Goal: Task Accomplishment & Management: Complete application form

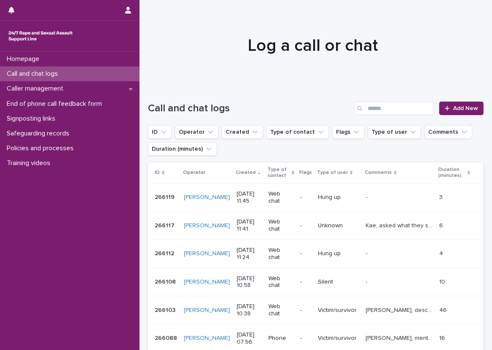
click at [100, 74] on div "Call and chat logs" at bounding box center [69, 73] width 139 height 15
click at [458, 104] on link "Add New" at bounding box center [461, 108] width 44 height 14
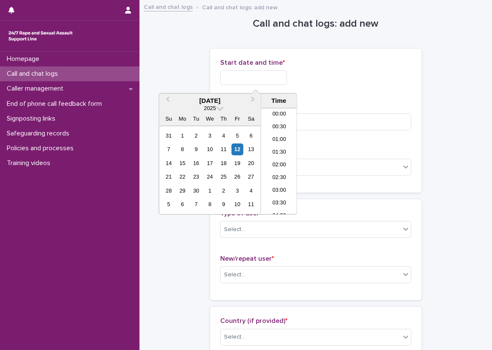
click at [269, 82] on input "text" at bounding box center [253, 77] width 67 height 15
click at [282, 145] on li "11:30" at bounding box center [279, 148] width 36 height 13
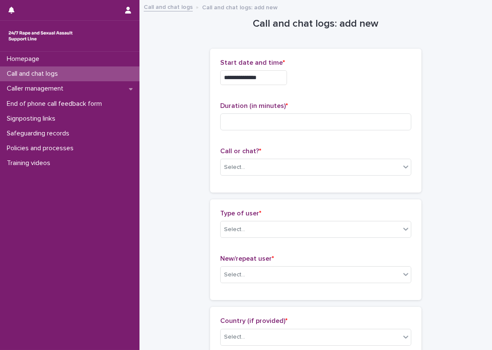
click at [275, 84] on input "**********" at bounding box center [253, 77] width 67 height 15
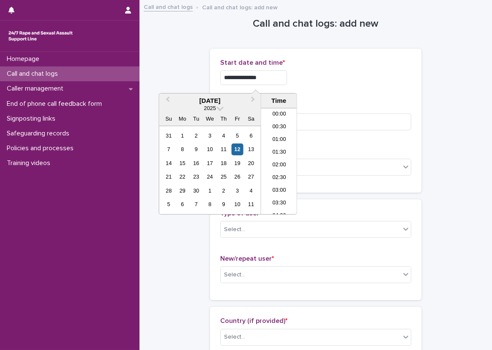
scroll to position [245, 0]
type input "**********"
click at [311, 89] on div "**********" at bounding box center [315, 75] width 191 height 33
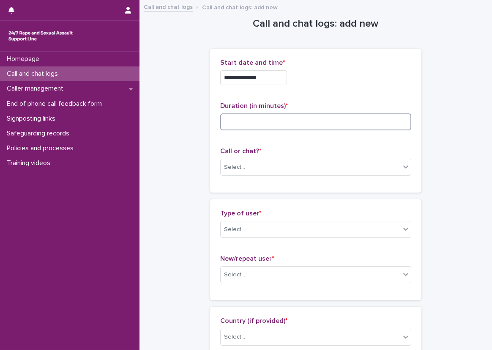
click at [309, 113] on input at bounding box center [315, 121] width 191 height 17
type input "**"
click at [332, 94] on div "**********" at bounding box center [315, 120] width 191 height 123
click at [259, 169] on div "Select..." at bounding box center [311, 167] width 180 height 14
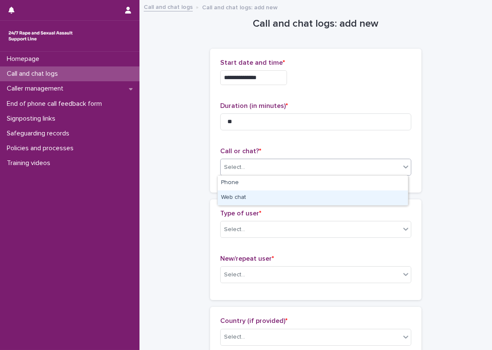
click at [245, 194] on div "Web chat" at bounding box center [313, 197] width 190 height 15
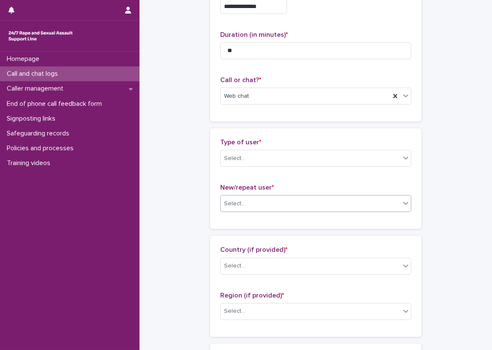
scroll to position [127, 0]
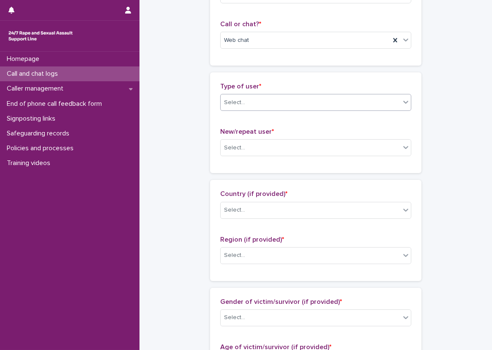
click at [246, 98] on div "Select..." at bounding box center [311, 103] width 180 height 14
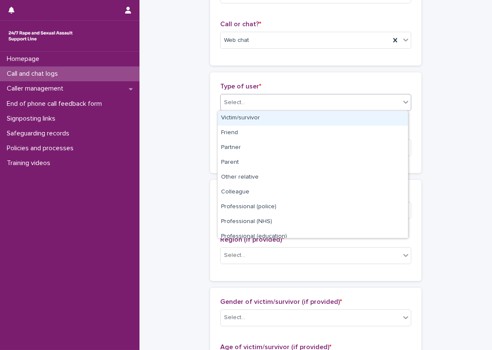
click at [248, 120] on div "Victim/survivor" at bounding box center [313, 118] width 190 height 15
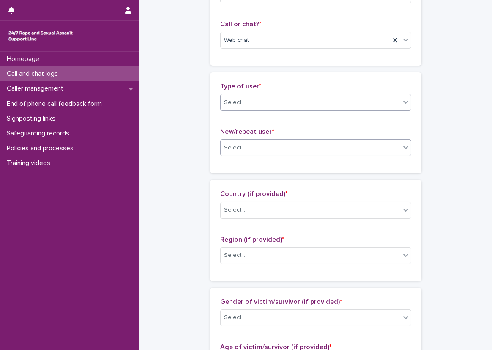
click at [250, 149] on div "Select..." at bounding box center [311, 148] width 180 height 14
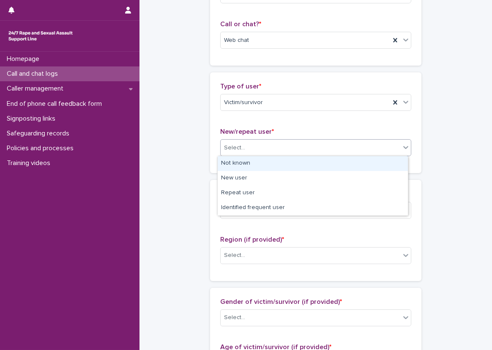
click at [250, 163] on div "Not known" at bounding box center [313, 163] width 190 height 15
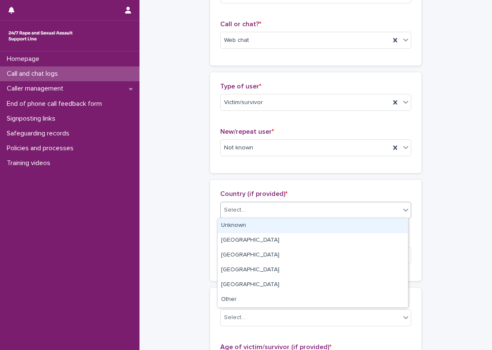
click at [252, 206] on div "Select..." at bounding box center [311, 210] width 180 height 14
click at [253, 225] on div "Unknown" at bounding box center [313, 225] width 190 height 15
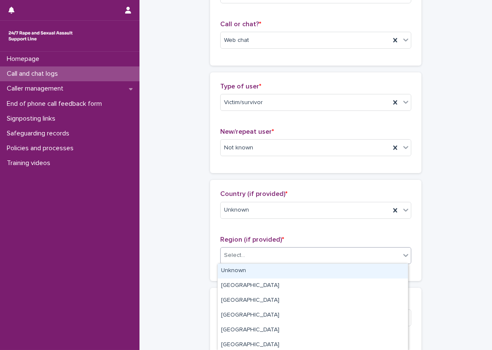
click at [252, 251] on div "Select..." at bounding box center [311, 255] width 180 height 14
click at [251, 265] on div "Unknown" at bounding box center [313, 270] width 190 height 15
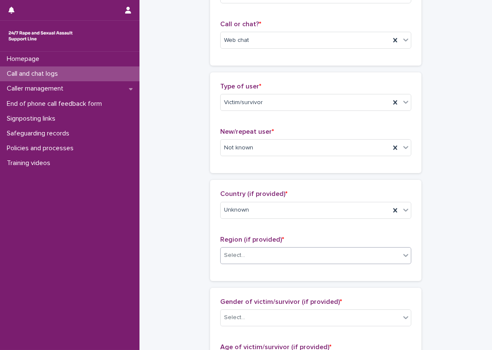
click at [205, 271] on div "**********" at bounding box center [316, 331] width 336 height 915
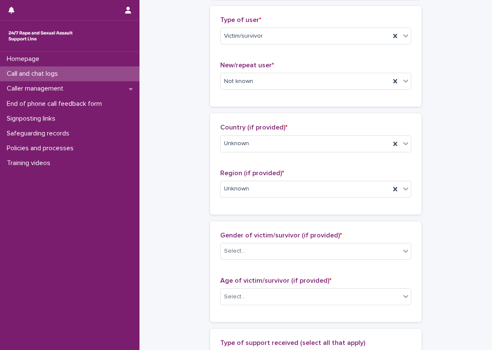
scroll to position [296, 0]
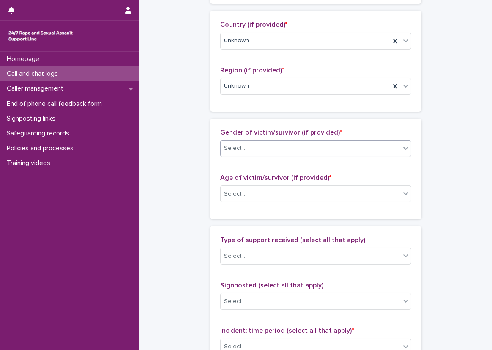
click at [243, 148] on div "Select..." at bounding box center [311, 148] width 180 height 14
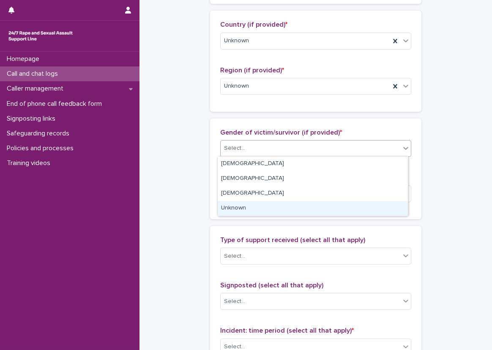
click at [245, 207] on div "Unknown" at bounding box center [313, 208] width 190 height 15
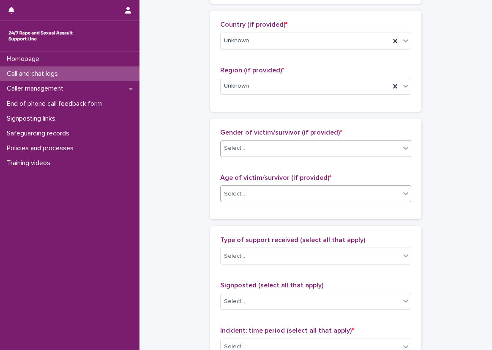
click at [244, 192] on div "Select..." at bounding box center [311, 194] width 180 height 14
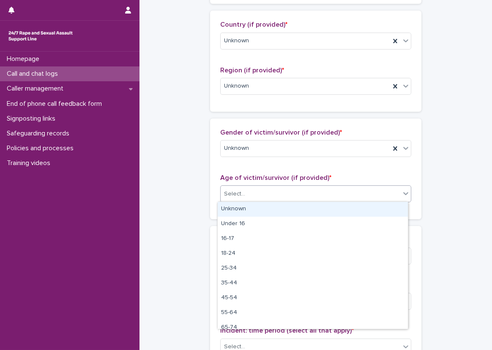
click at [243, 211] on div "Unknown" at bounding box center [313, 209] width 190 height 15
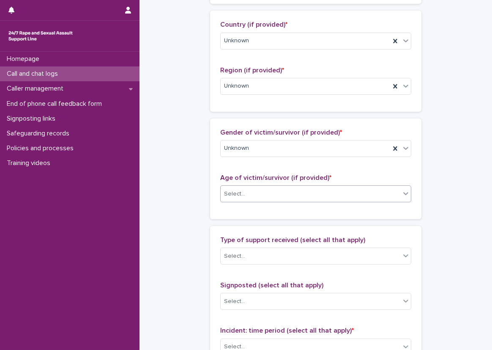
click at [200, 211] on div "**********" at bounding box center [316, 162] width 336 height 915
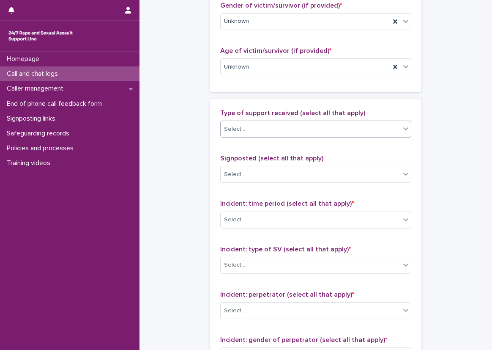
click at [249, 130] on div "Select..." at bounding box center [311, 129] width 180 height 14
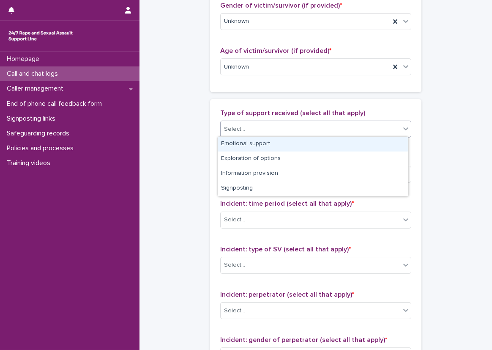
click at [259, 145] on div "Emotional support" at bounding box center [313, 144] width 190 height 15
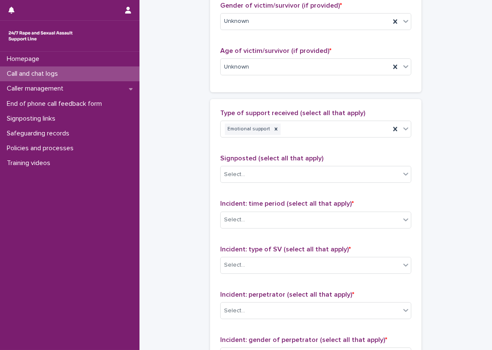
click at [308, 149] on div "Type of support received (select all that apply) Emotional support Signposted (…" at bounding box center [315, 285] width 191 height 353
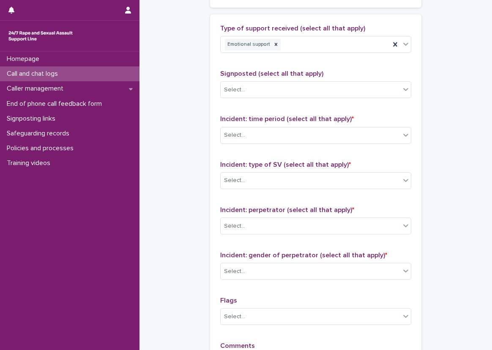
click at [324, 31] on p "Type of support received (select all that apply)" at bounding box center [315, 29] width 191 height 8
click at [324, 41] on div "Emotional support" at bounding box center [305, 44] width 169 height 15
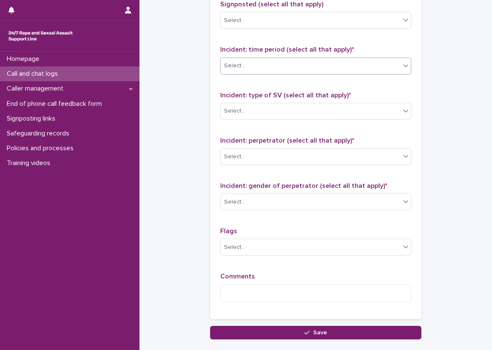
scroll to position [592, 0]
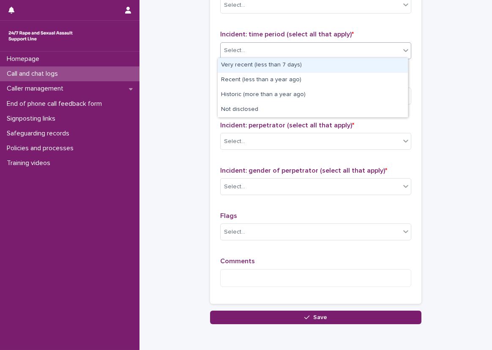
click at [278, 44] on div "Select..." at bounding box center [311, 51] width 180 height 14
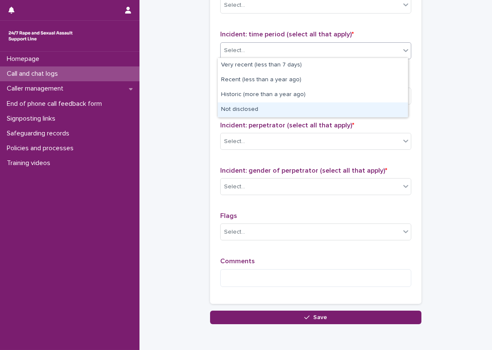
click at [262, 107] on div "Not disclosed" at bounding box center [313, 109] width 190 height 15
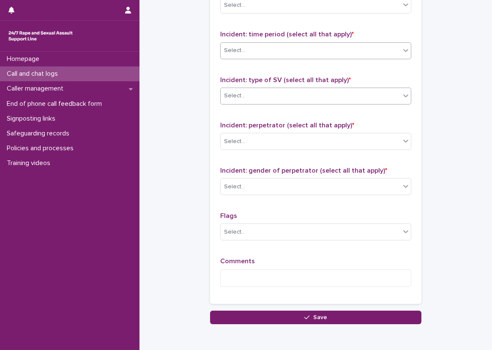
click at [265, 98] on div "Select..." at bounding box center [311, 96] width 180 height 14
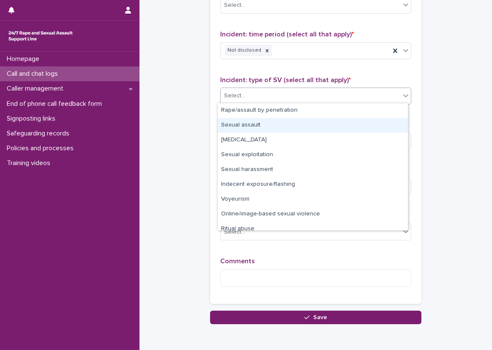
click at [316, 128] on div "Sexual assault" at bounding box center [313, 125] width 190 height 15
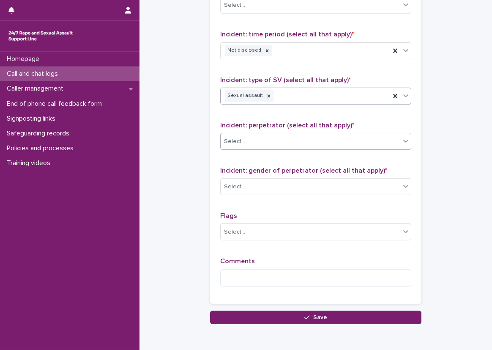
click at [295, 138] on div "Select..." at bounding box center [311, 141] width 180 height 14
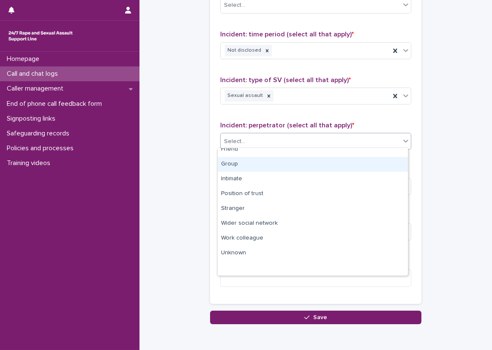
scroll to position [0, 0]
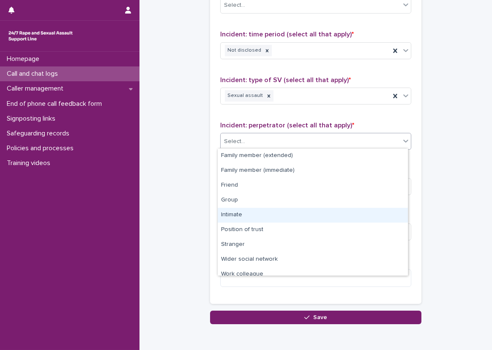
click at [252, 216] on div "Intimate" at bounding box center [313, 215] width 190 height 15
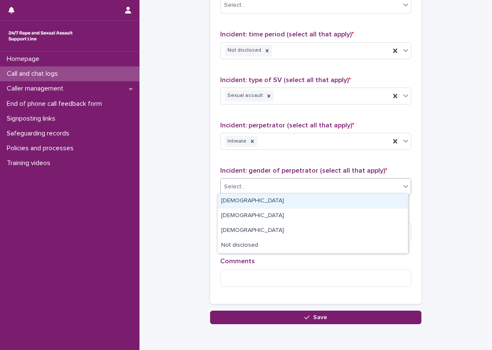
click at [262, 186] on div "Select..." at bounding box center [311, 187] width 180 height 14
click at [259, 204] on div "[DEMOGRAPHIC_DATA]" at bounding box center [313, 201] width 190 height 15
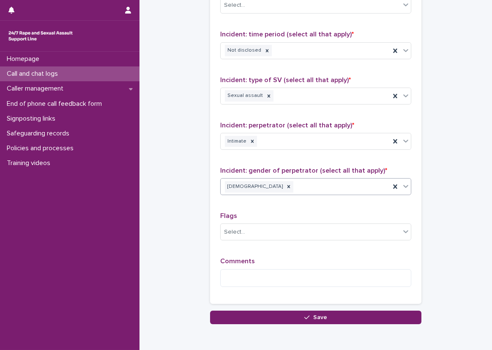
click at [266, 260] on p "Comments" at bounding box center [315, 261] width 191 height 8
click at [243, 275] on textarea at bounding box center [315, 278] width 191 height 18
click at [258, 281] on textarea at bounding box center [315, 278] width 191 height 18
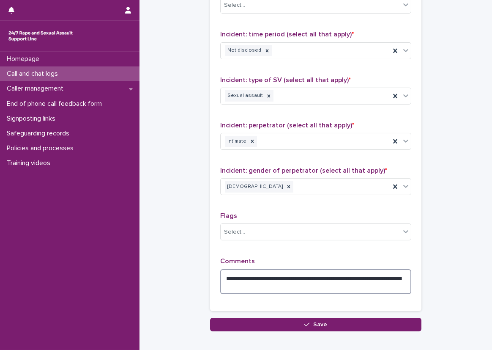
click at [325, 288] on textarea "**********" at bounding box center [315, 281] width 191 height 25
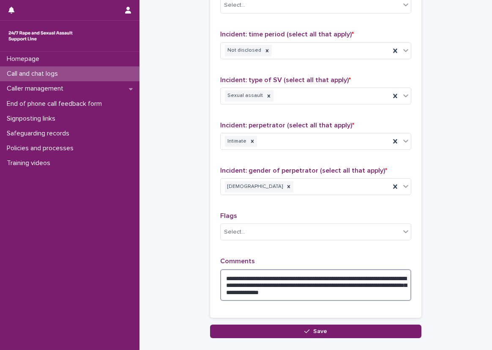
type textarea "**********"
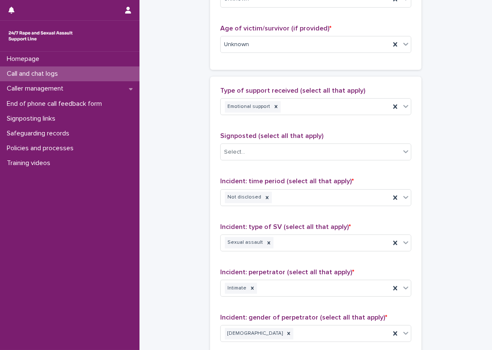
scroll to position [456, 0]
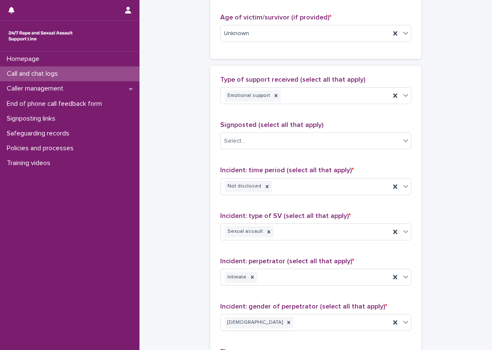
click at [179, 144] on div "**********" at bounding box center [316, 9] width 336 height 929
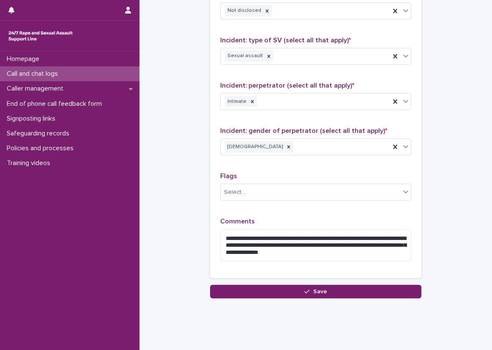
scroll to position [644, 0]
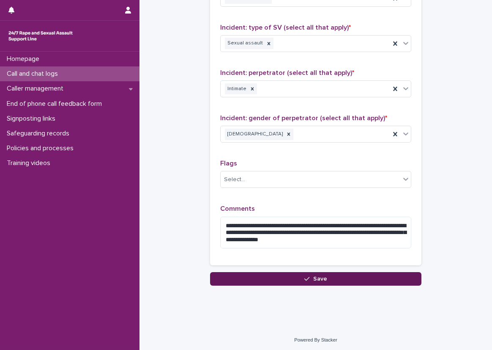
click at [262, 276] on button "Save" at bounding box center [315, 279] width 211 height 14
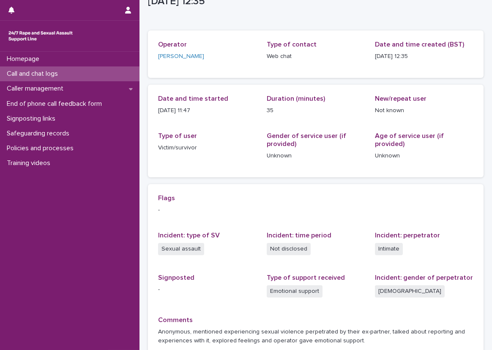
scroll to position [45, 0]
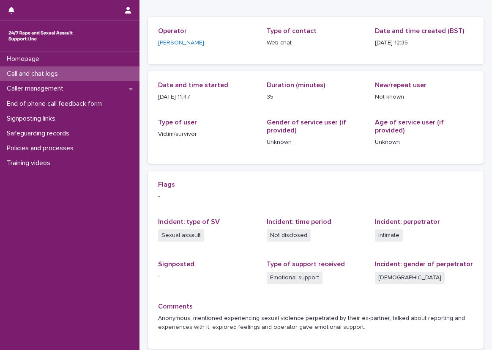
click at [207, 252] on div "Flags - Incident: type of SV Sexual assault Incident: time period Not disclosed…" at bounding box center [315, 259] width 315 height 158
click at [127, 71] on div "Call and chat logs" at bounding box center [69, 73] width 139 height 15
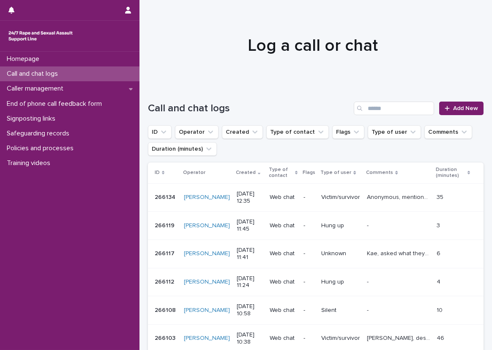
click at [215, 82] on div at bounding box center [312, 42] width 346 height 85
